Goal: Task Accomplishment & Management: Complete application form

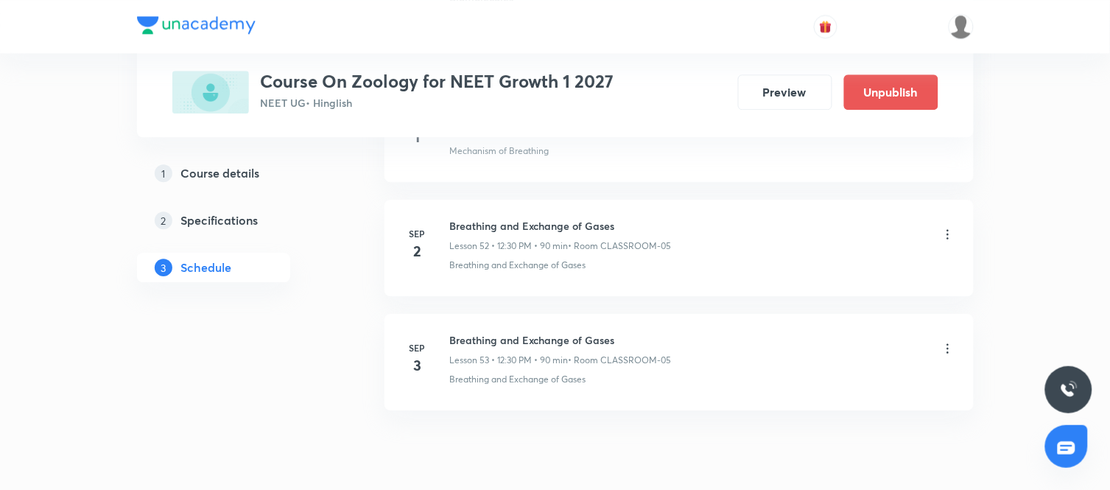
scroll to position [6686, 0]
click at [946, 357] on icon at bounding box center [948, 349] width 15 height 15
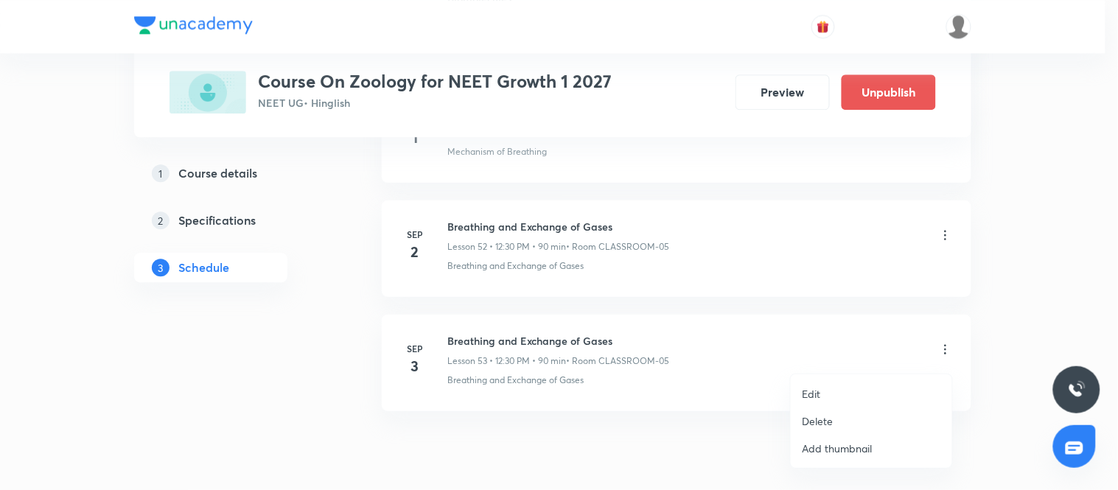
click at [825, 414] on p "Delete" at bounding box center [817, 420] width 31 height 15
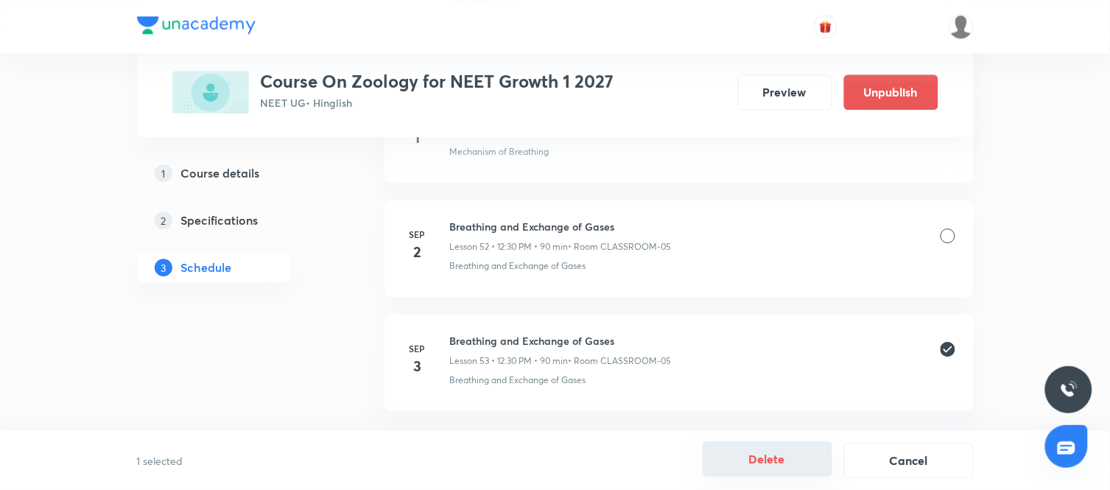
click at [777, 457] on button "Delete" at bounding box center [768, 458] width 130 height 35
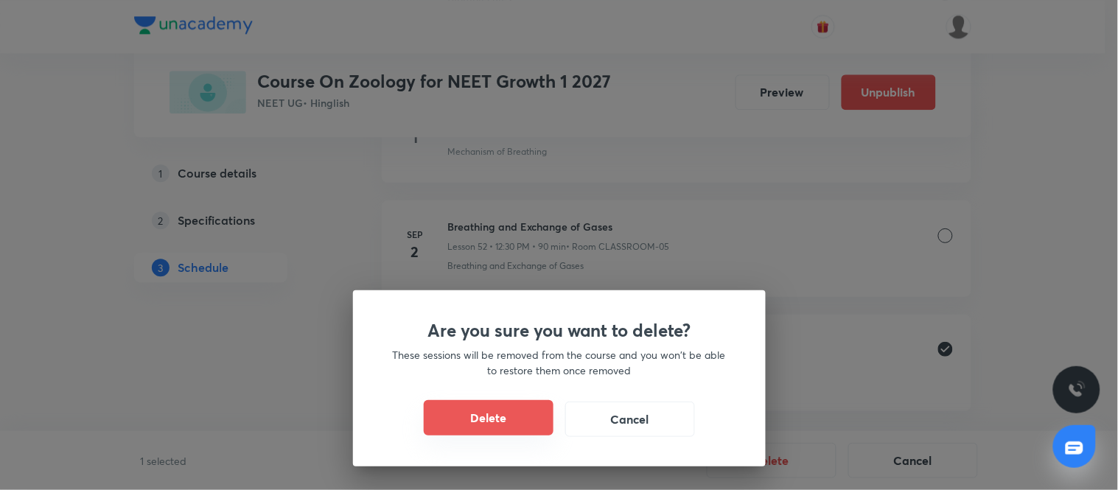
click at [517, 413] on button "Delete" at bounding box center [489, 417] width 130 height 35
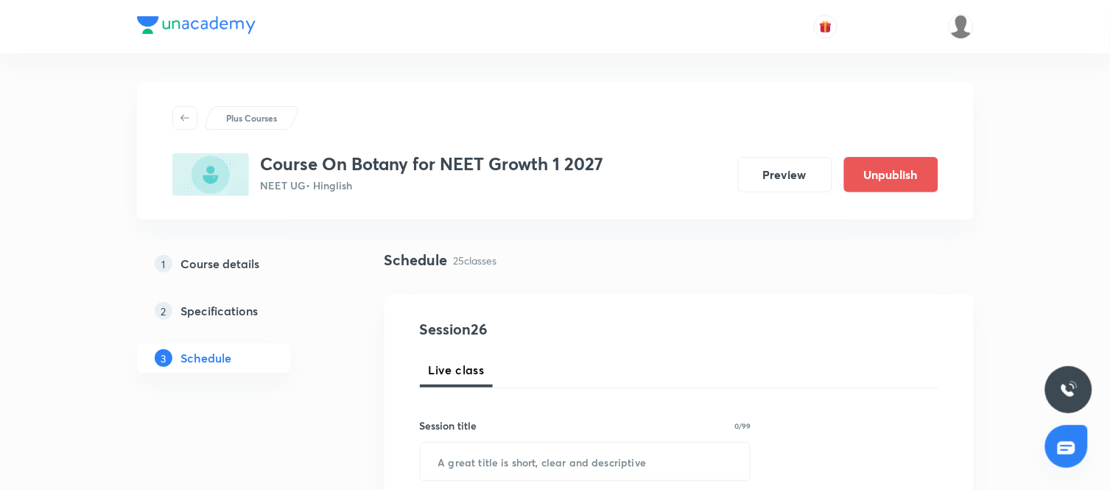
scroll to position [3549, 0]
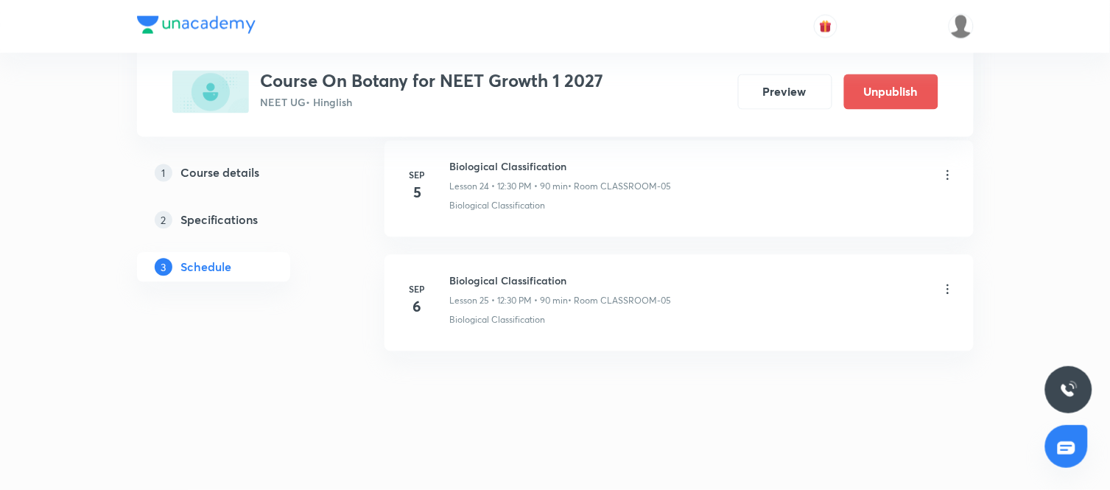
click at [542, 279] on h6 "Biological Classification" at bounding box center [561, 280] width 222 height 15
copy h6 "Biological Classification"
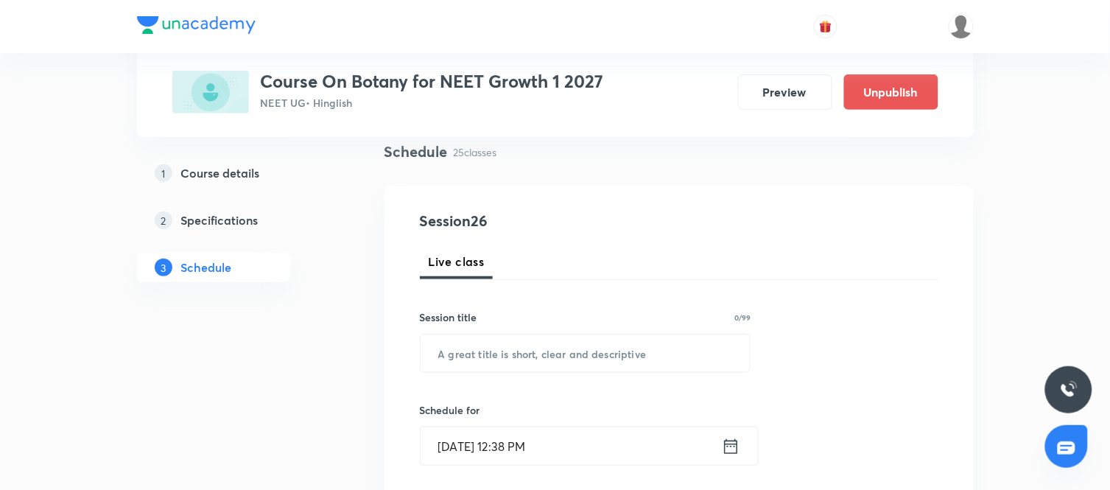
scroll to position [112, 0]
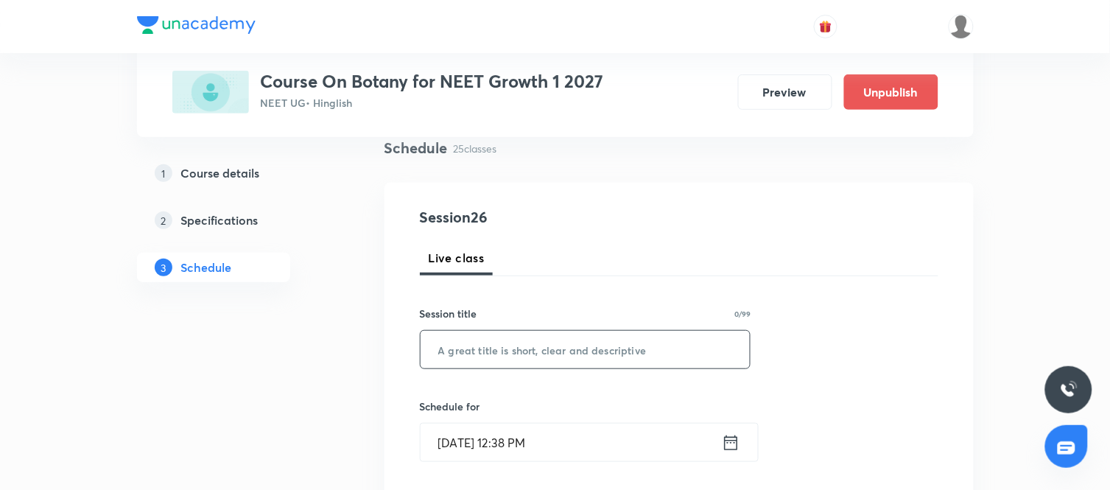
click at [518, 350] on input "text" at bounding box center [586, 350] width 330 height 38
paste input "Biological Classification"
type input "Biological Classification"
click at [732, 441] on icon at bounding box center [731, 443] width 18 height 21
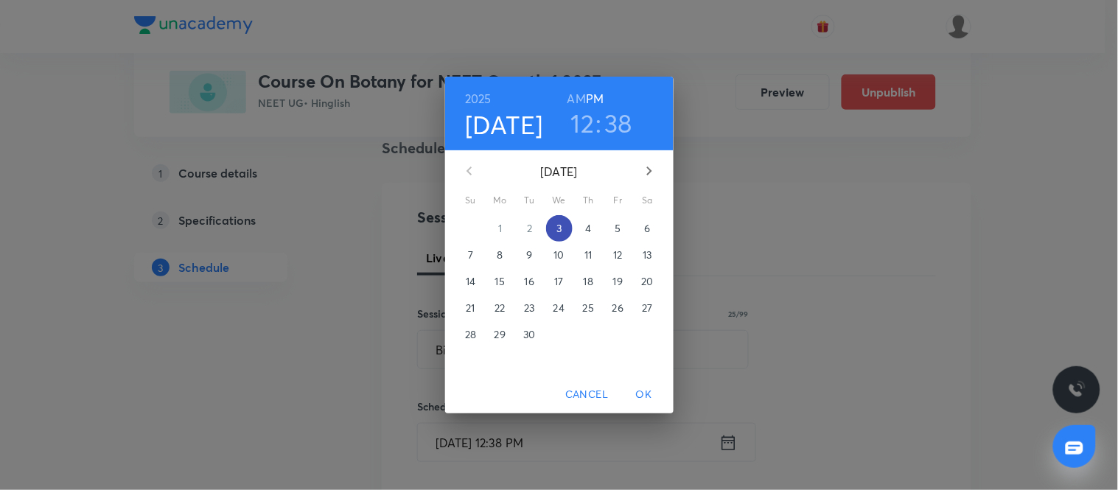
click at [560, 223] on p "3" at bounding box center [558, 228] width 5 height 15
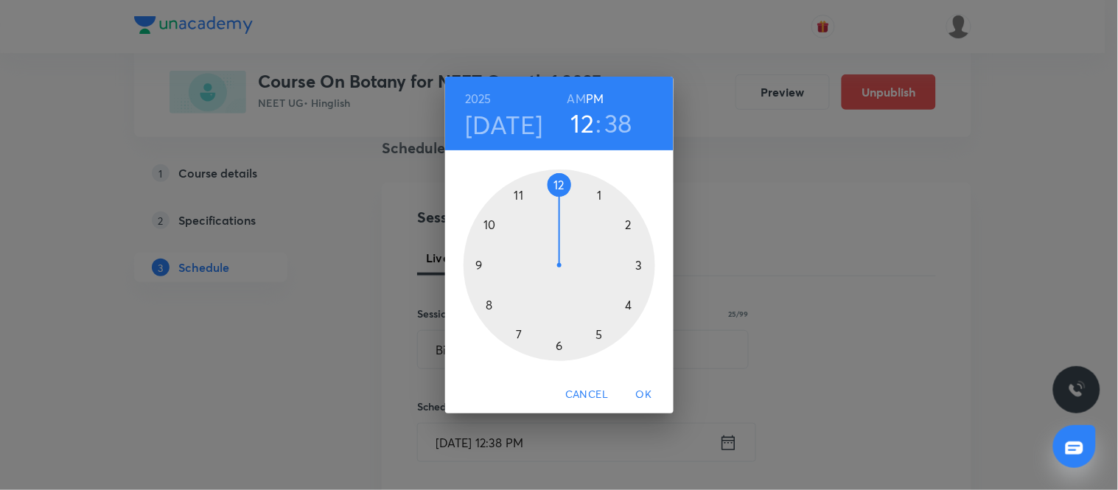
click at [644, 386] on span "OK" at bounding box center [643, 394] width 35 height 18
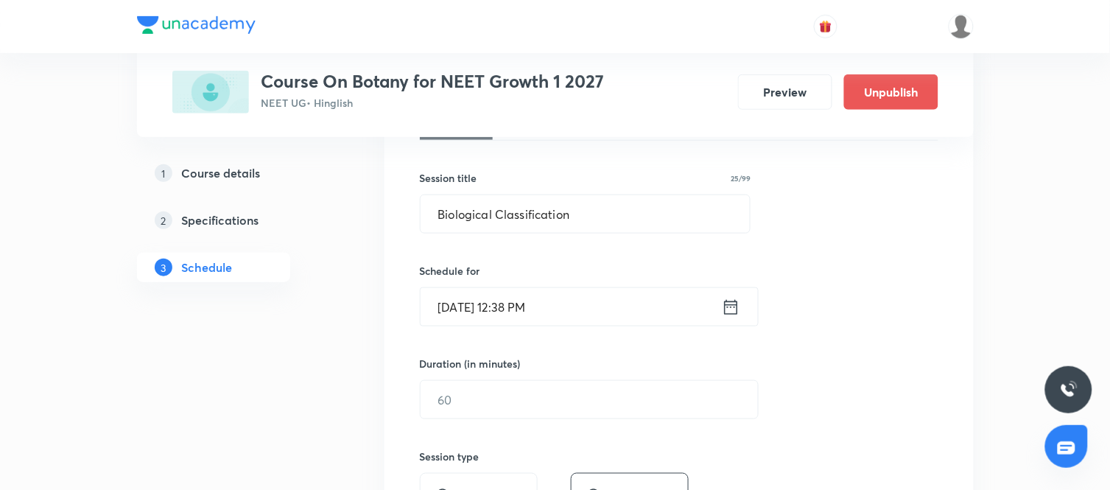
scroll to position [276, 0]
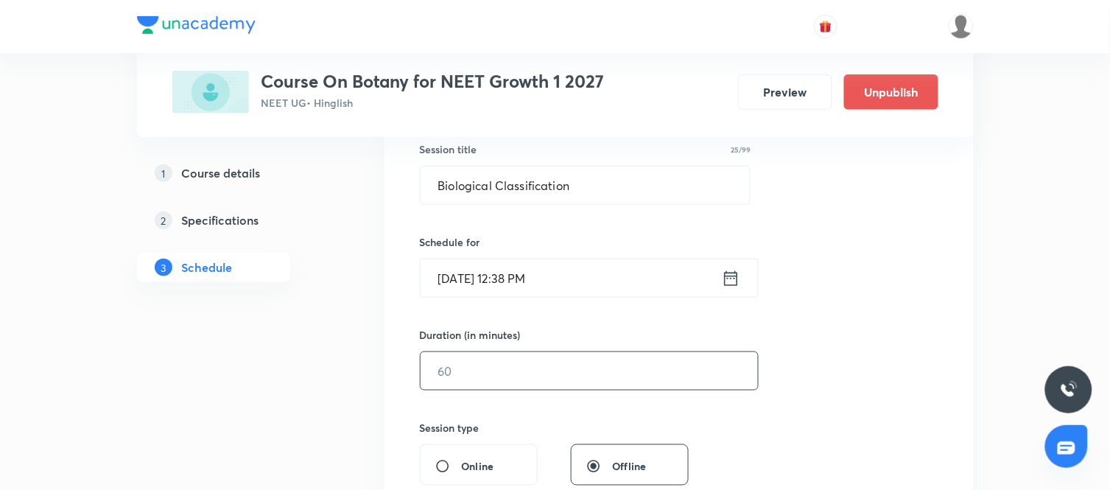
click at [558, 391] on div "​" at bounding box center [589, 370] width 339 height 39
type input "90"
click at [778, 428] on div "Session 26 Live class Session title 25/99 Biological Classification ​ Schedule …" at bounding box center [679, 388] width 519 height 692
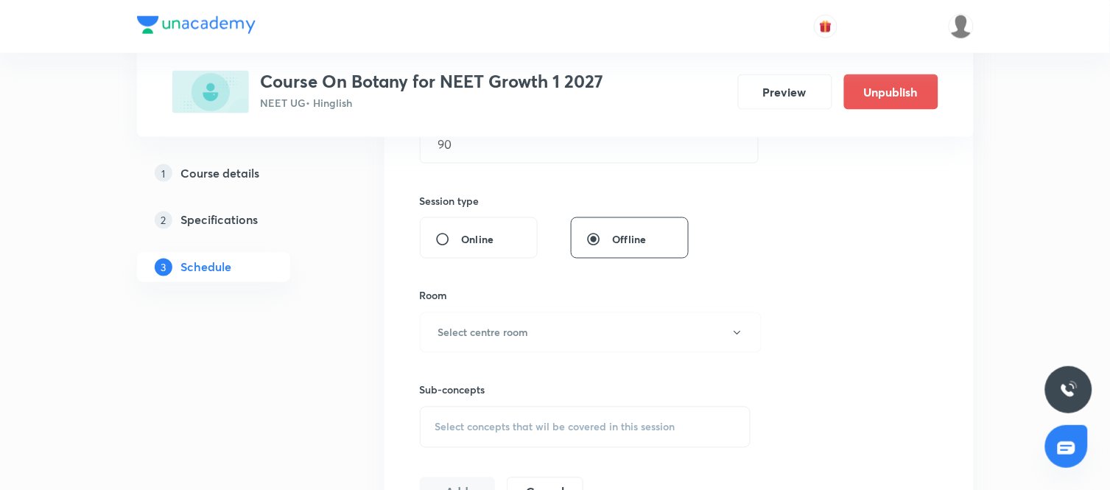
scroll to position [507, 0]
click at [587, 318] on button "Select centre room" at bounding box center [591, 329] width 342 height 41
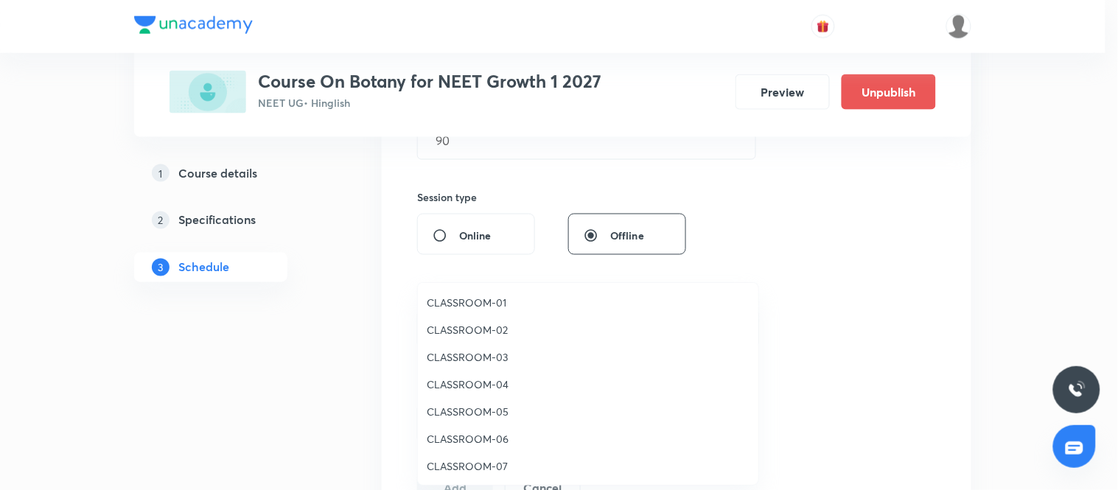
click at [472, 410] on span "CLASSROOM-05" at bounding box center [588, 411] width 323 height 15
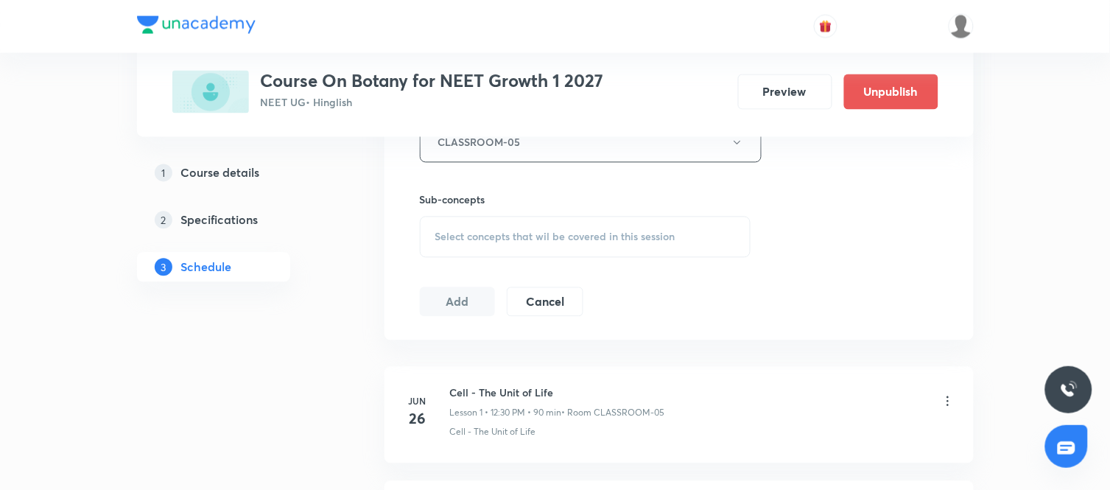
scroll to position [694, 0]
click at [634, 252] on div "Select concepts that wil be covered in this session" at bounding box center [586, 236] width 332 height 41
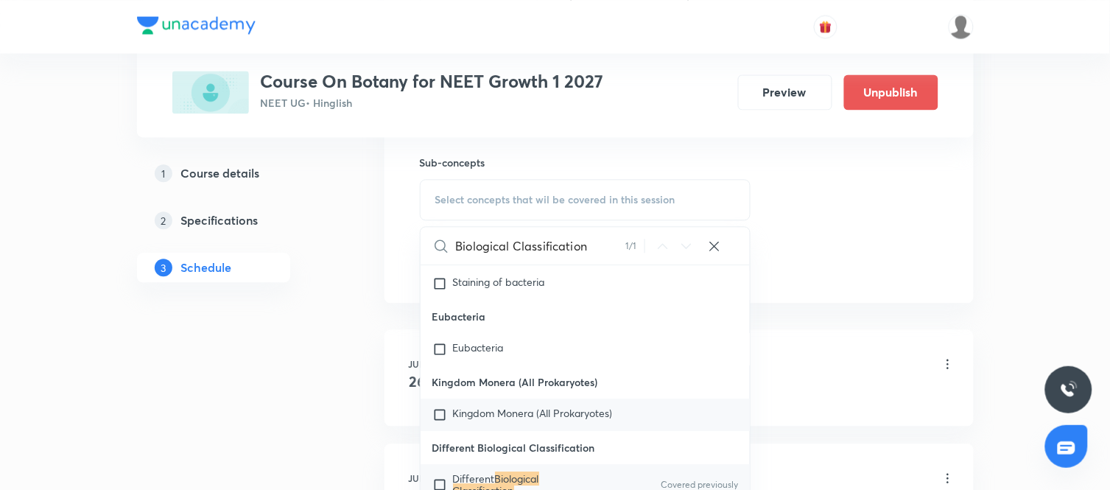
scroll to position [8412, 0]
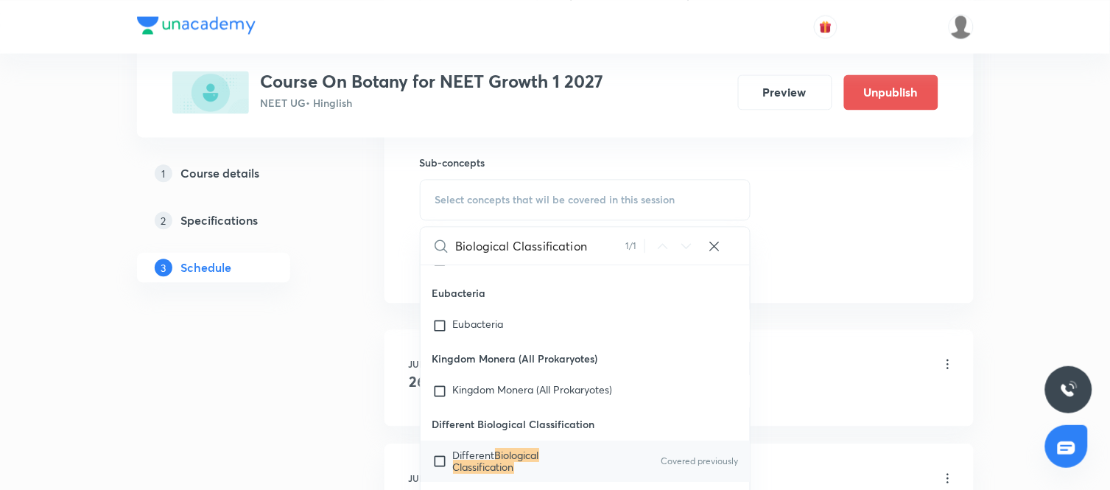
type input "Biological Classification"
click at [499, 458] on mark "Biological Classification" at bounding box center [496, 461] width 86 height 26
checkbox input "true"
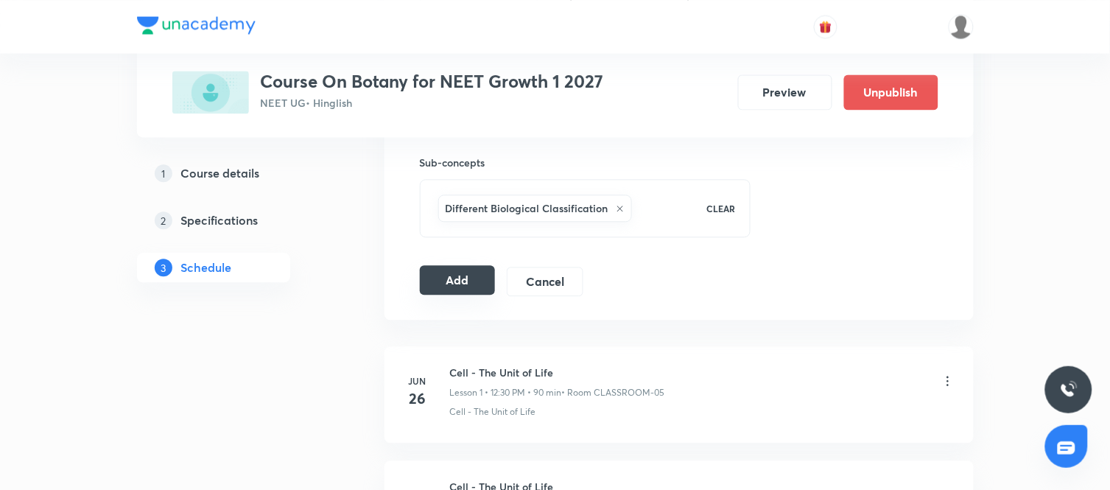
click at [466, 281] on button "Add" at bounding box center [458, 279] width 76 height 29
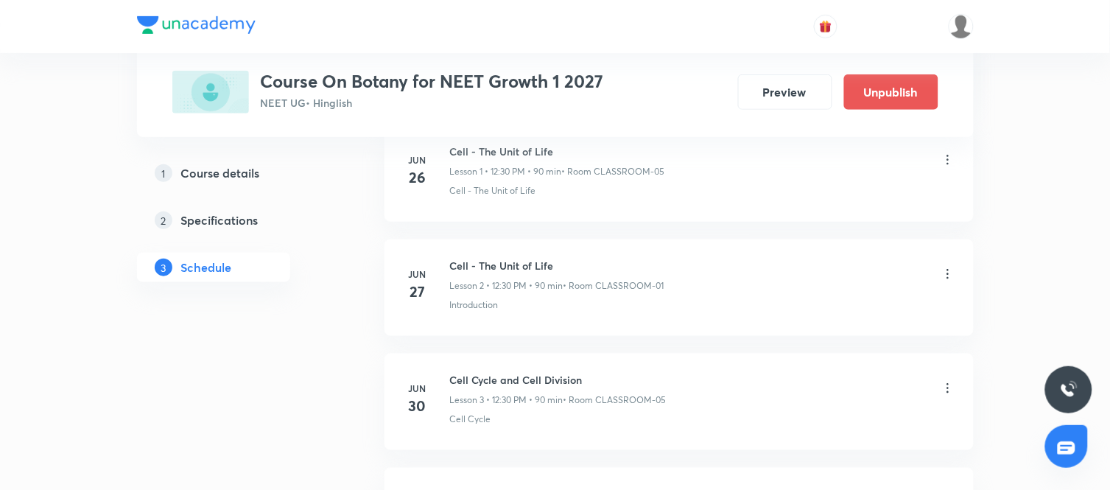
scroll to position [2986, 0]
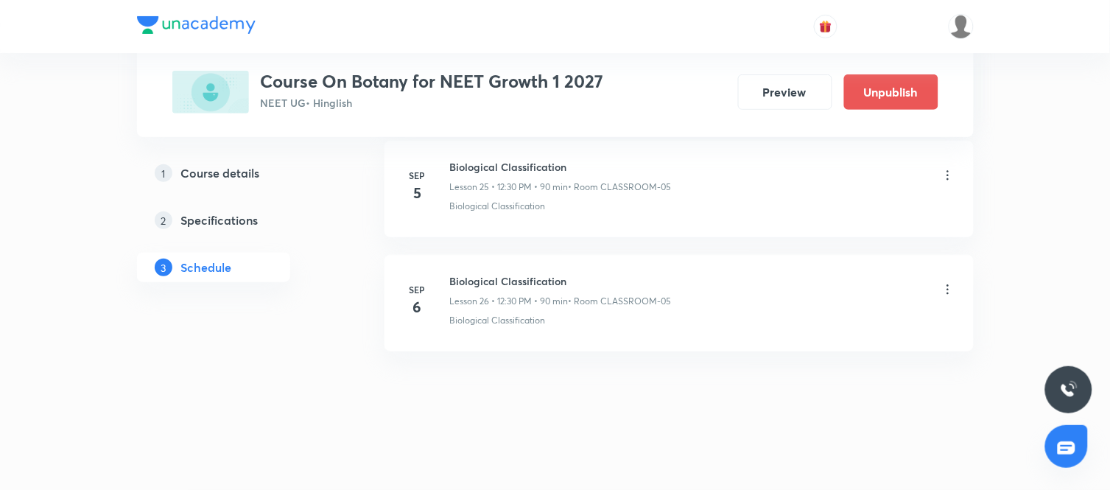
click at [949, 288] on icon at bounding box center [948, 289] width 15 height 15
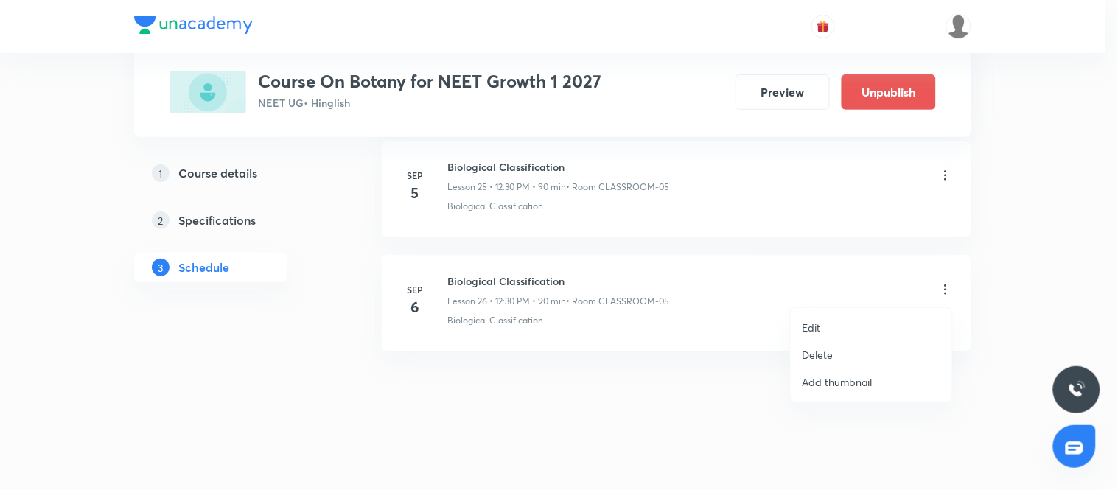
click at [651, 413] on div at bounding box center [559, 245] width 1118 height 490
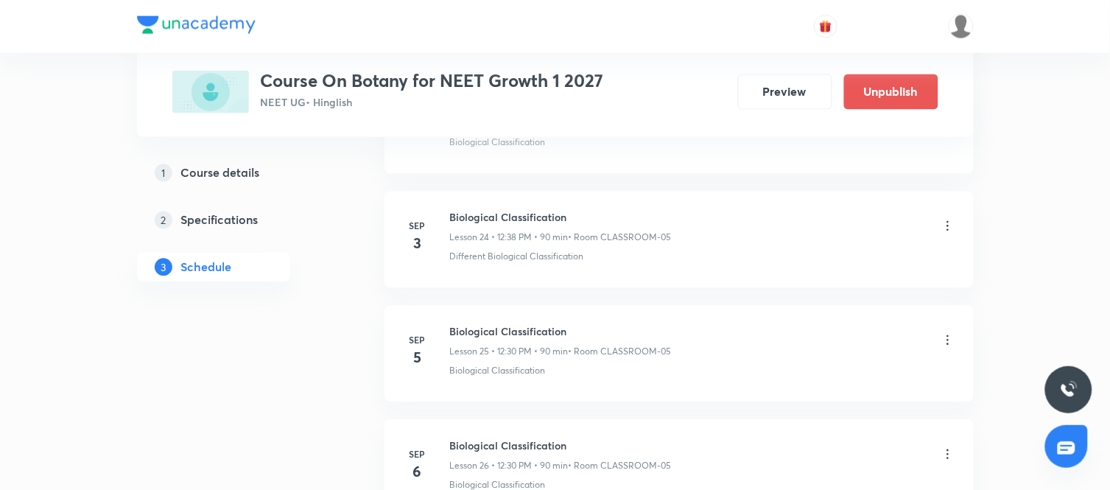
scroll to position [3495, 0]
click at [949, 224] on icon at bounding box center [948, 227] width 15 height 15
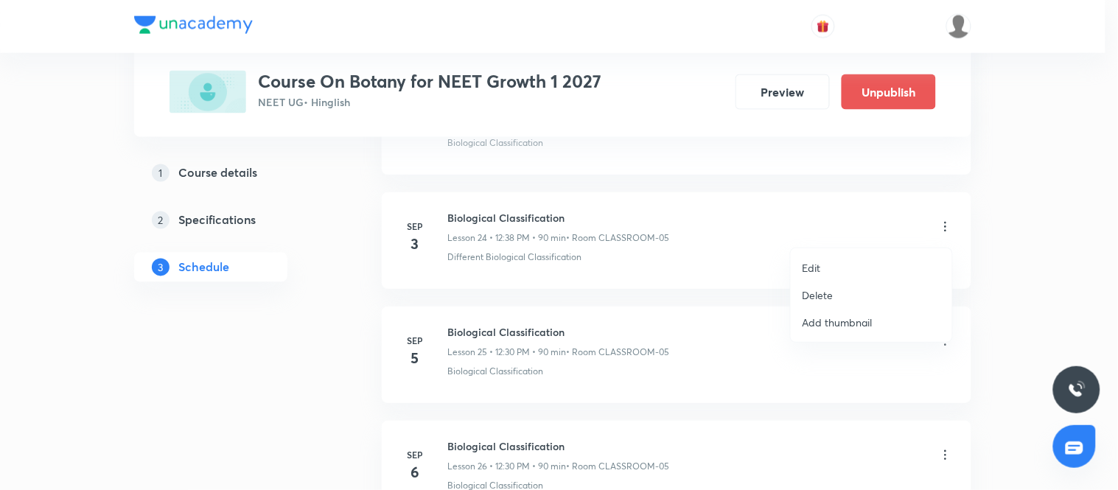
click at [823, 295] on p "Delete" at bounding box center [817, 294] width 31 height 15
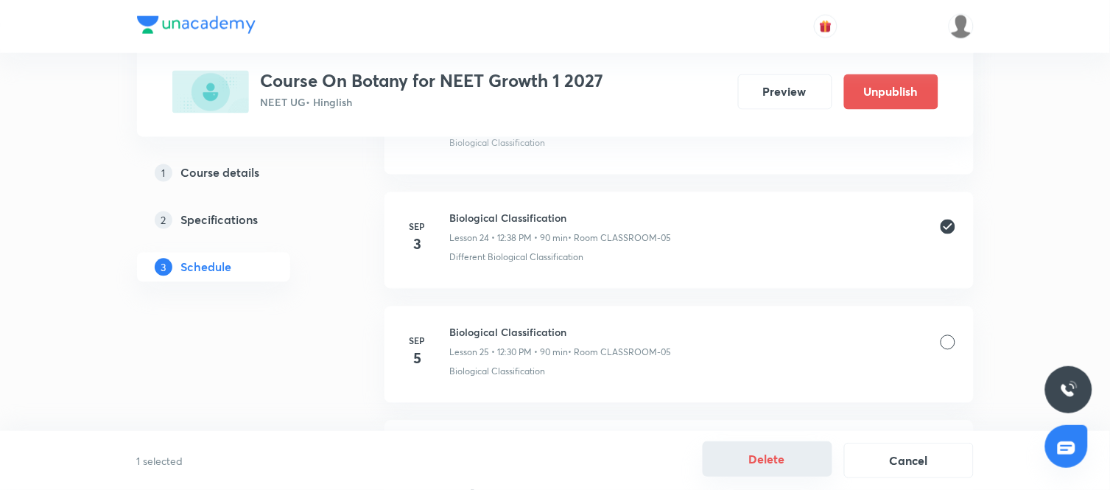
click at [776, 461] on button "Delete" at bounding box center [768, 458] width 130 height 35
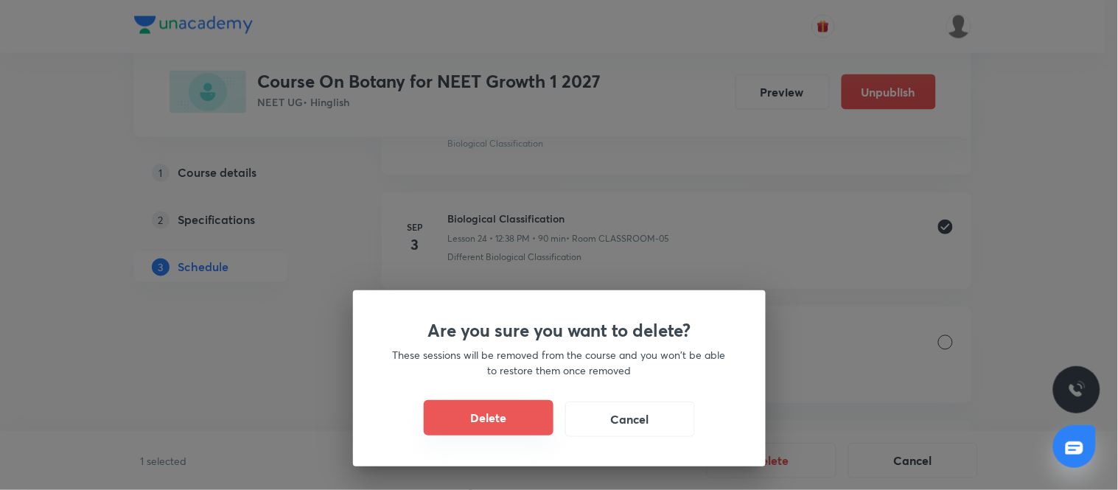
click at [512, 428] on button "Delete" at bounding box center [489, 417] width 130 height 35
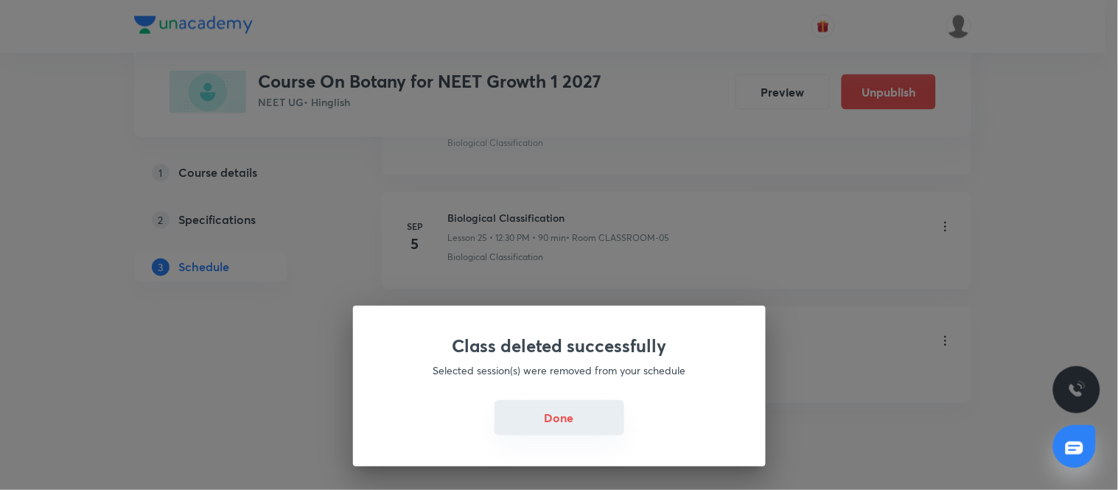
click at [581, 413] on button "Done" at bounding box center [559, 417] width 130 height 35
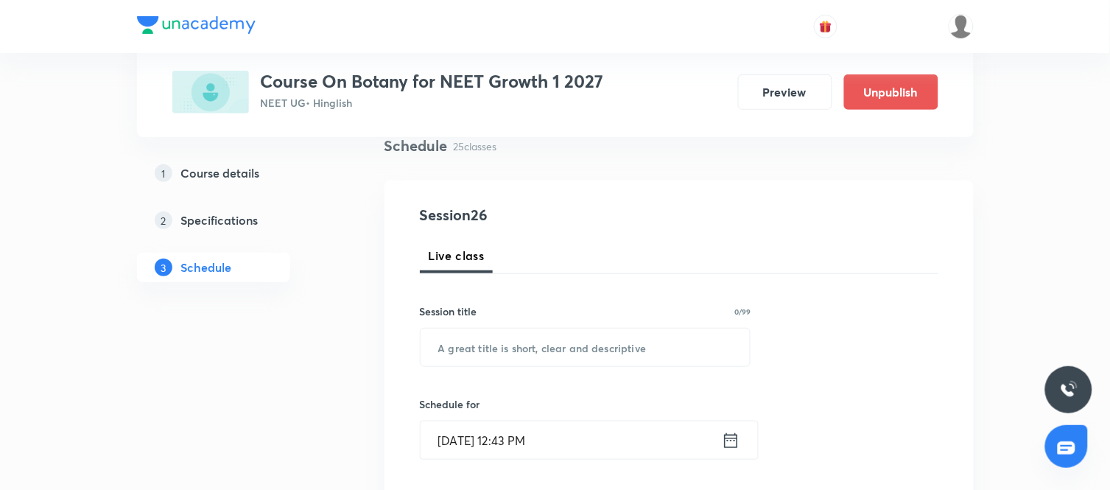
scroll to position [119, 0]
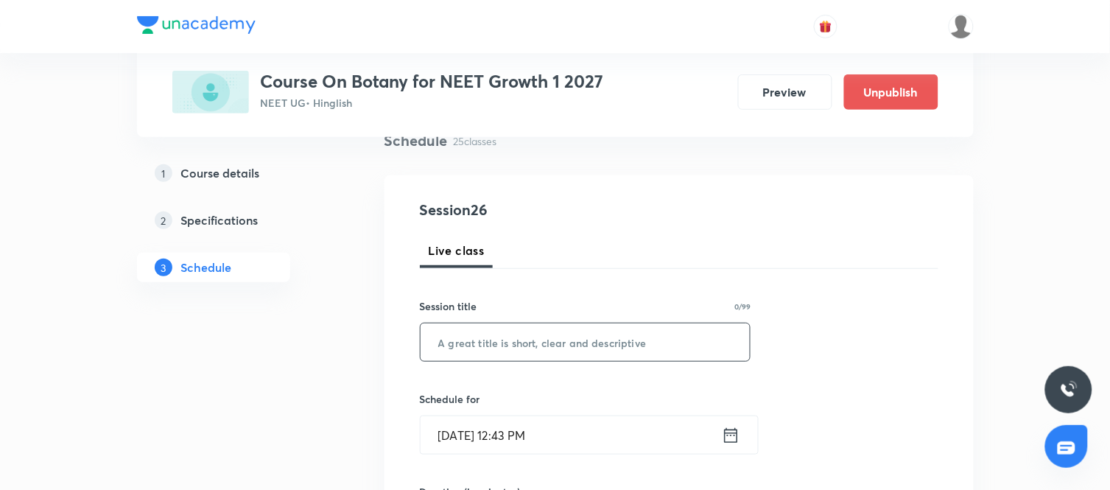
click at [507, 340] on input "text" at bounding box center [586, 342] width 330 height 38
paste input "Biological Classification"
type input "Biological Classification"
click at [735, 440] on icon at bounding box center [731, 435] width 18 height 21
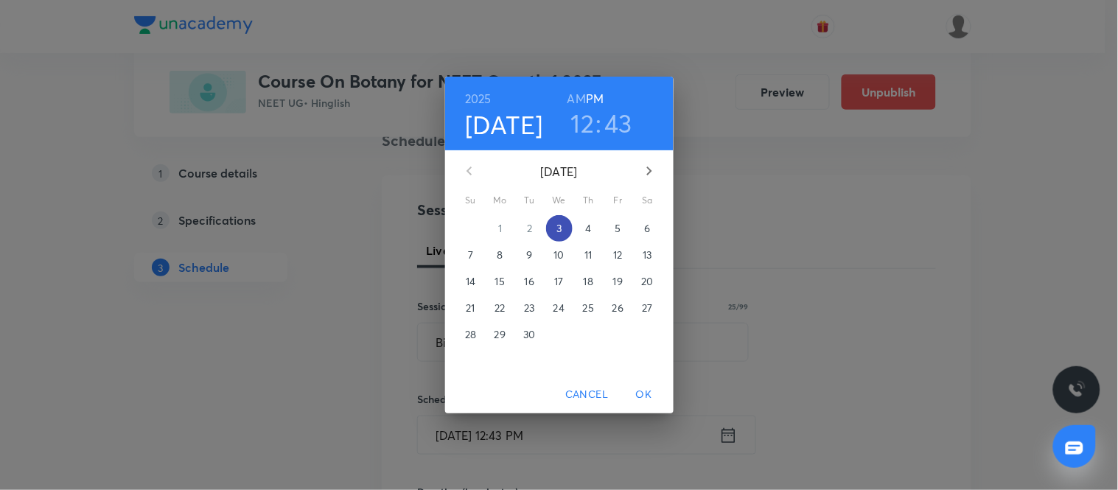
click at [571, 225] on span "3" at bounding box center [559, 228] width 27 height 15
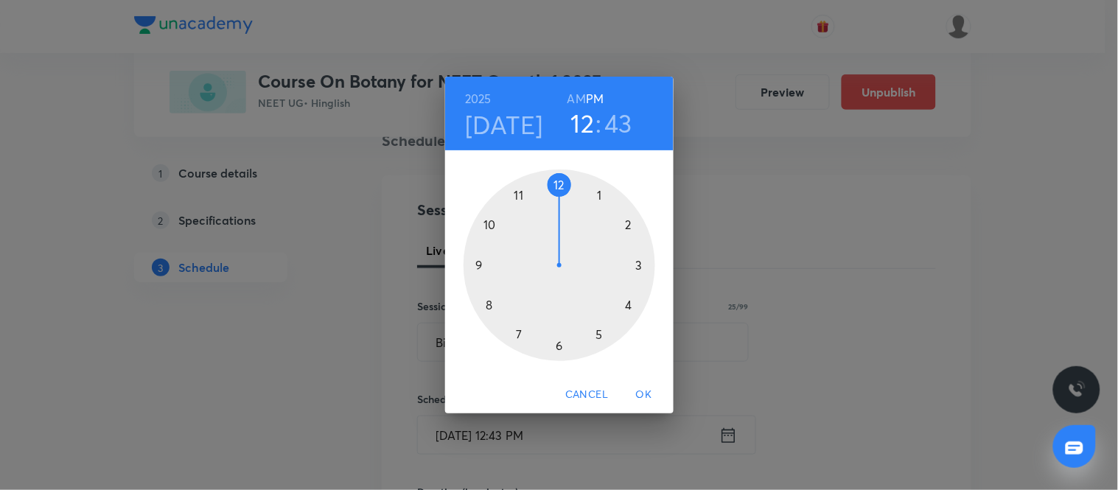
click at [650, 399] on span "OK" at bounding box center [643, 394] width 35 height 18
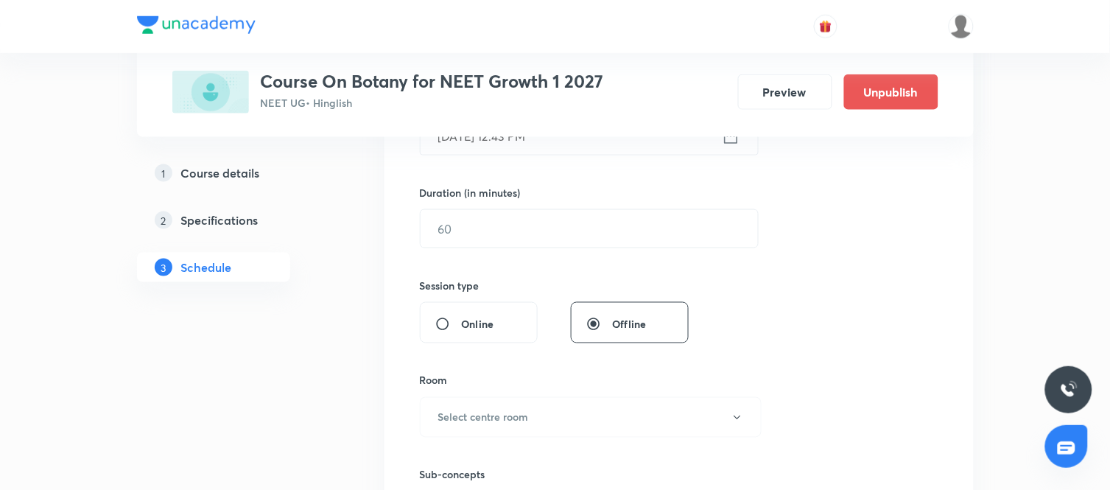
scroll to position [420, 0]
click at [615, 239] on input "text" at bounding box center [589, 228] width 337 height 38
type input "80"
click at [724, 320] on div "Session 26 Live class Session title 25/99 Biological Classification ​ Schedule …" at bounding box center [679, 244] width 519 height 692
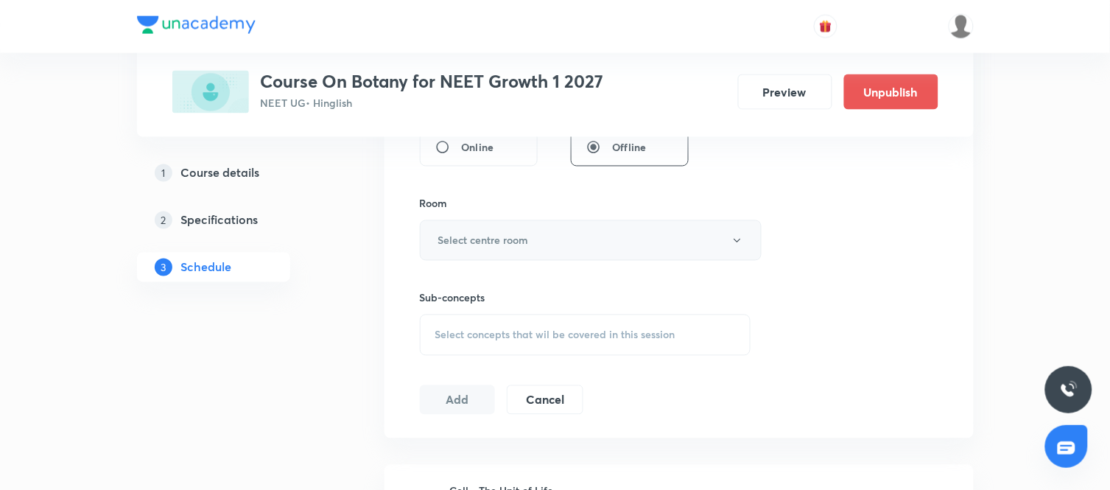
scroll to position [597, 0]
click at [556, 228] on button "Select centre room" at bounding box center [591, 239] width 342 height 41
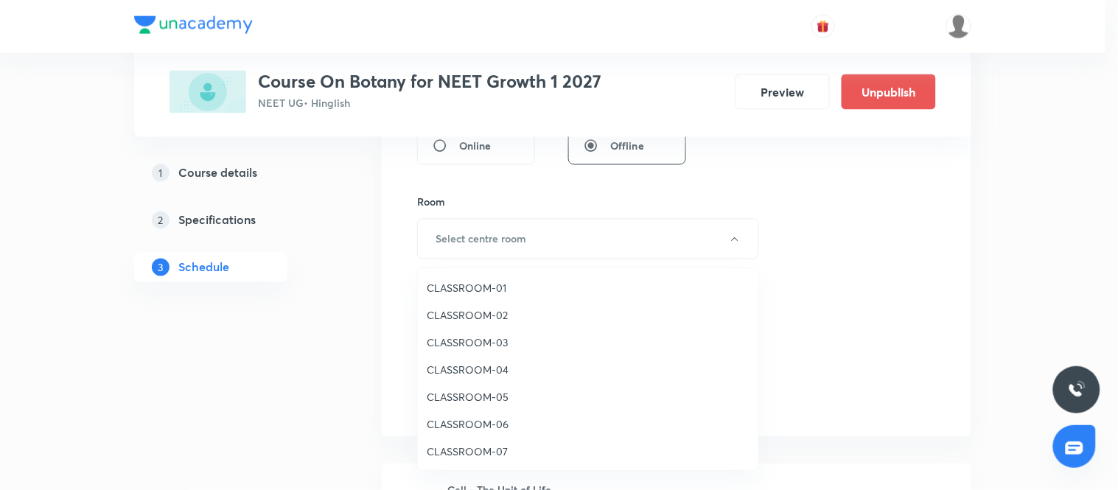
click at [466, 392] on span "CLASSROOM-05" at bounding box center [588, 396] width 323 height 15
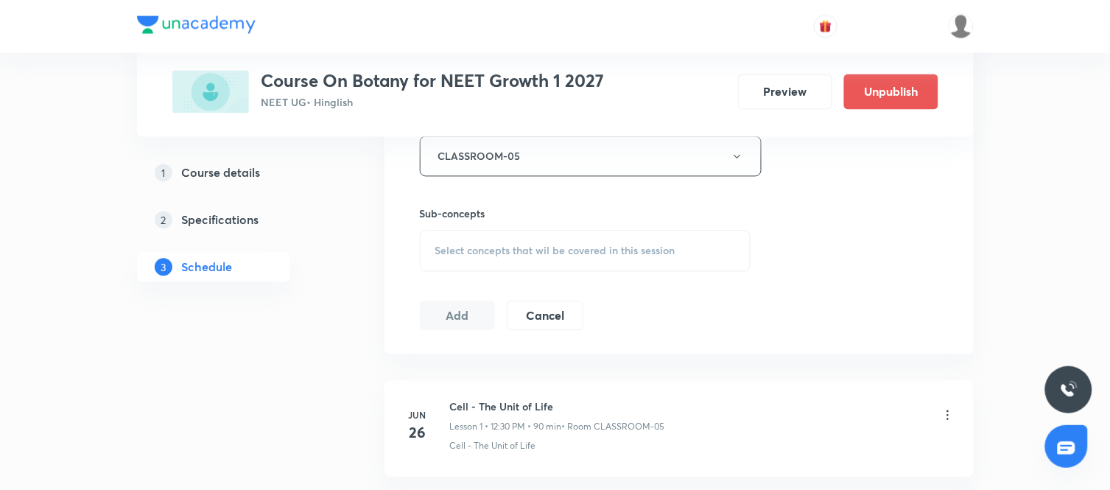
scroll to position [680, 0]
click at [613, 234] on div "Select concepts that wil be covered in this session" at bounding box center [586, 250] width 332 height 41
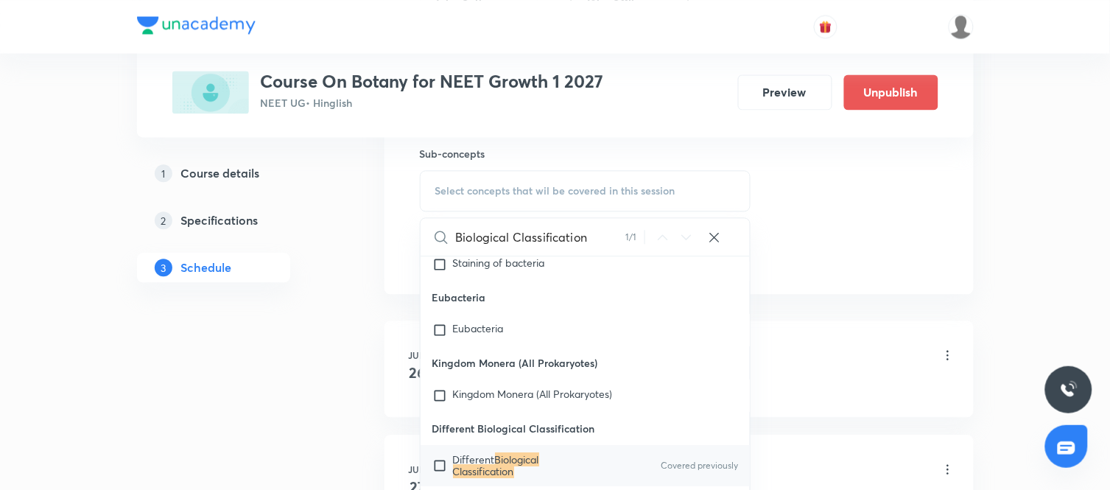
scroll to position [8412, 0]
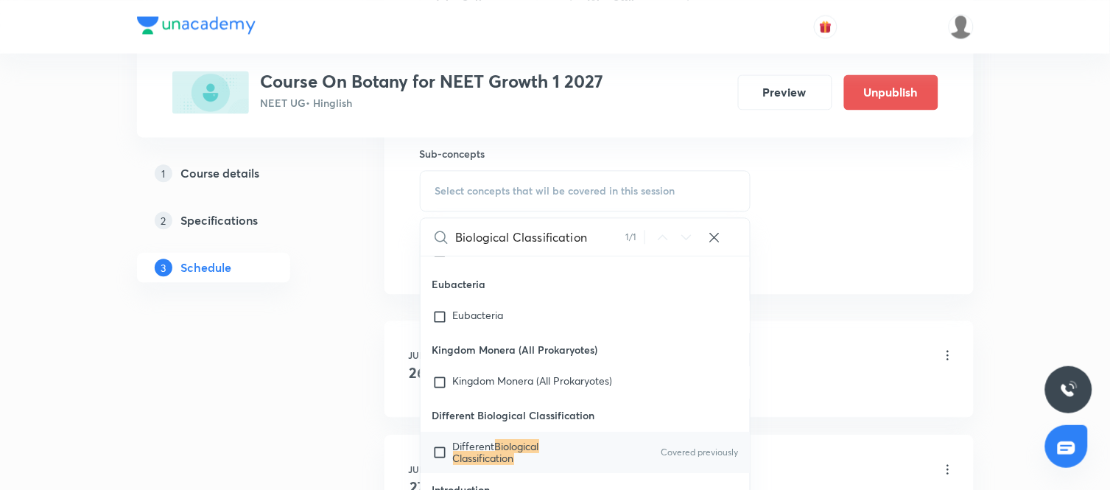
type input "Biological Classification"
click at [495, 441] on span "Different" at bounding box center [474, 446] width 42 height 14
checkbox input "true"
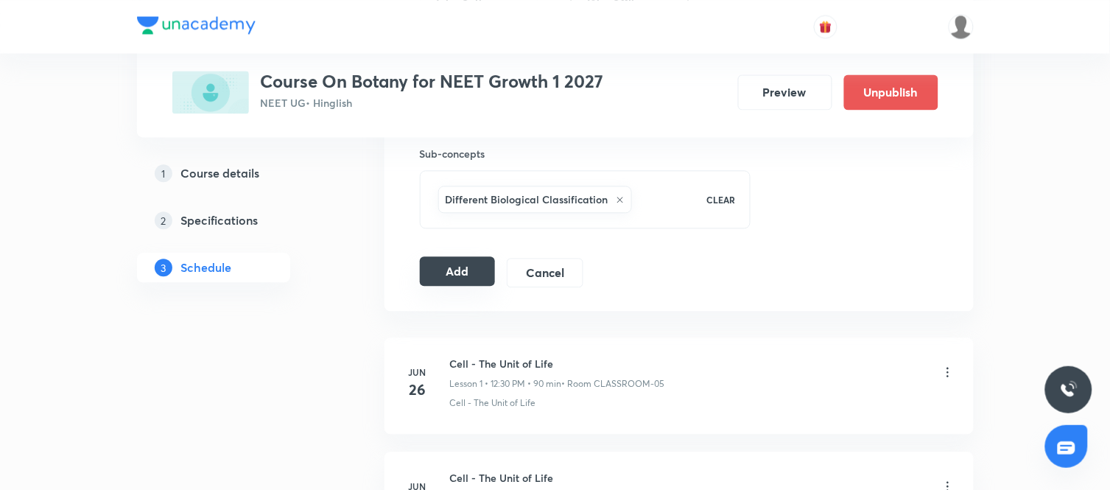
click at [440, 277] on button "Add" at bounding box center [458, 270] width 76 height 29
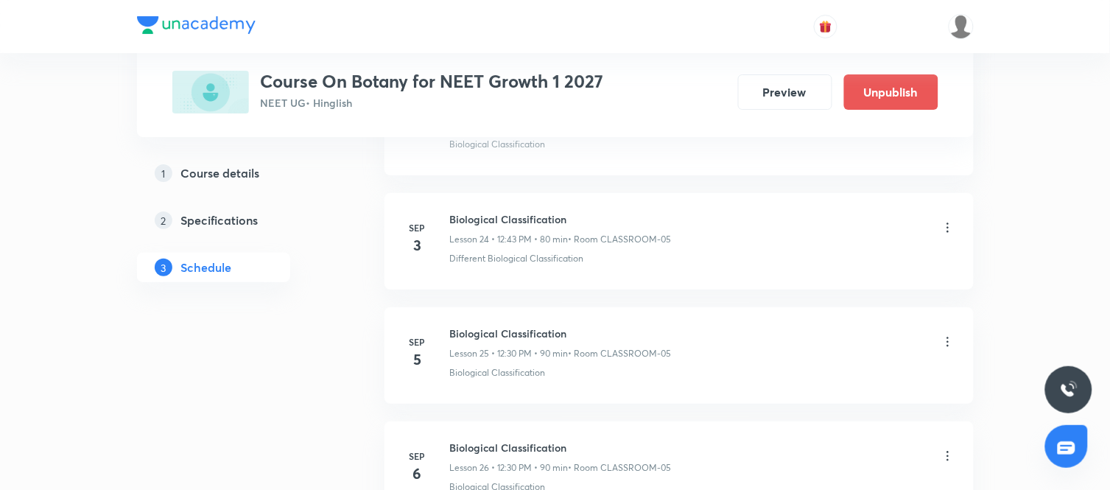
scroll to position [2816, 0]
